Goal: Information Seeking & Learning: Learn about a topic

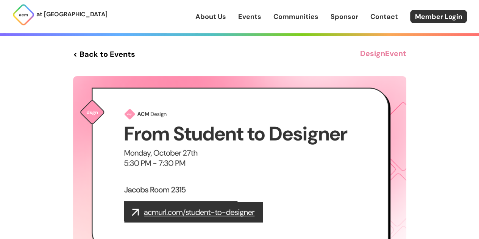
click at [297, 17] on link "Communities" at bounding box center [295, 17] width 45 height 10
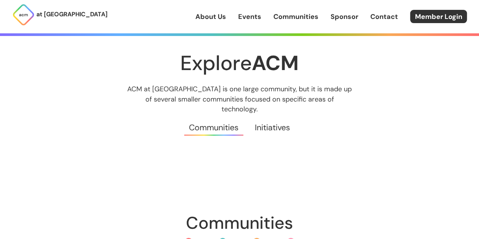
click at [271, 115] on link "Initiatives" at bounding box center [272, 127] width 51 height 27
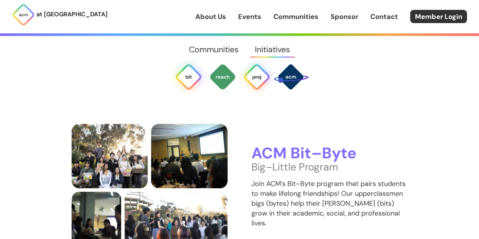
click at [258, 75] on img at bounding box center [256, 76] width 27 height 27
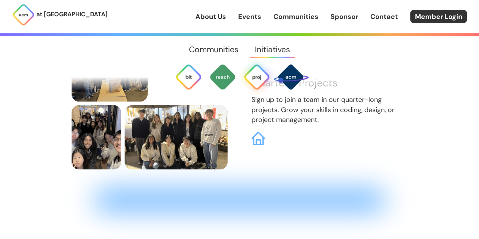
scroll to position [1928, 0]
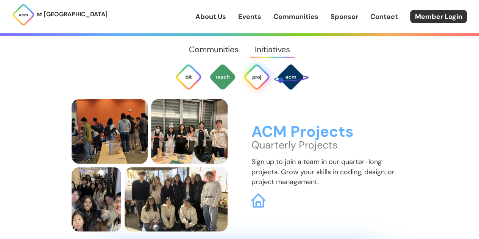
click at [262, 193] on img at bounding box center [258, 200] width 14 height 14
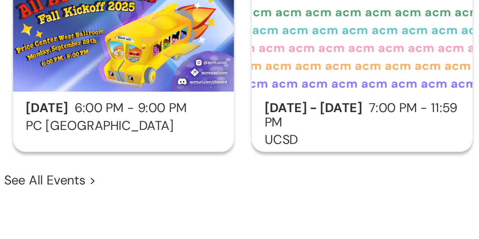
scroll to position [422, 0]
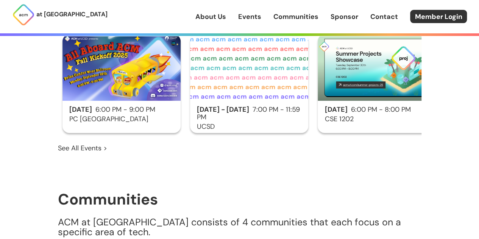
click at [359, 110] on h2 "[DATE] 6:00 PM - 8:00 PM" at bounding box center [376, 110] width 118 height 8
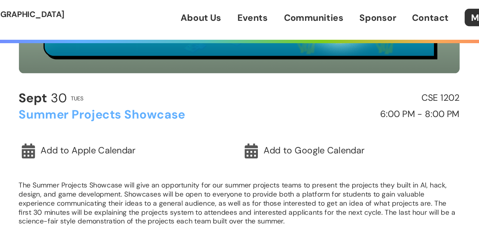
scroll to position [205, 0]
click at [261, 148] on p "The Summer Projects Showcase will give an opportunity for our summer projects t…" at bounding box center [239, 157] width 333 height 34
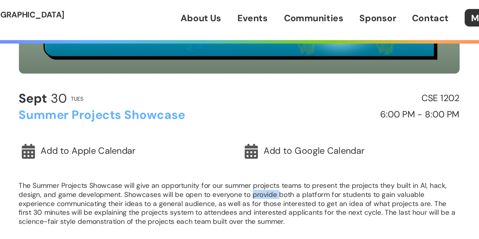
click at [261, 148] on p "The Summer Projects Showcase will give an opportunity for our summer projects t…" at bounding box center [239, 157] width 333 height 34
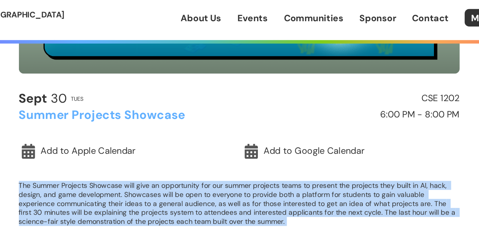
click at [261, 148] on p "The Summer Projects Showcase will give an opportunity for our summer projects t…" at bounding box center [239, 157] width 333 height 34
